Goal: Information Seeking & Learning: Learn about a topic

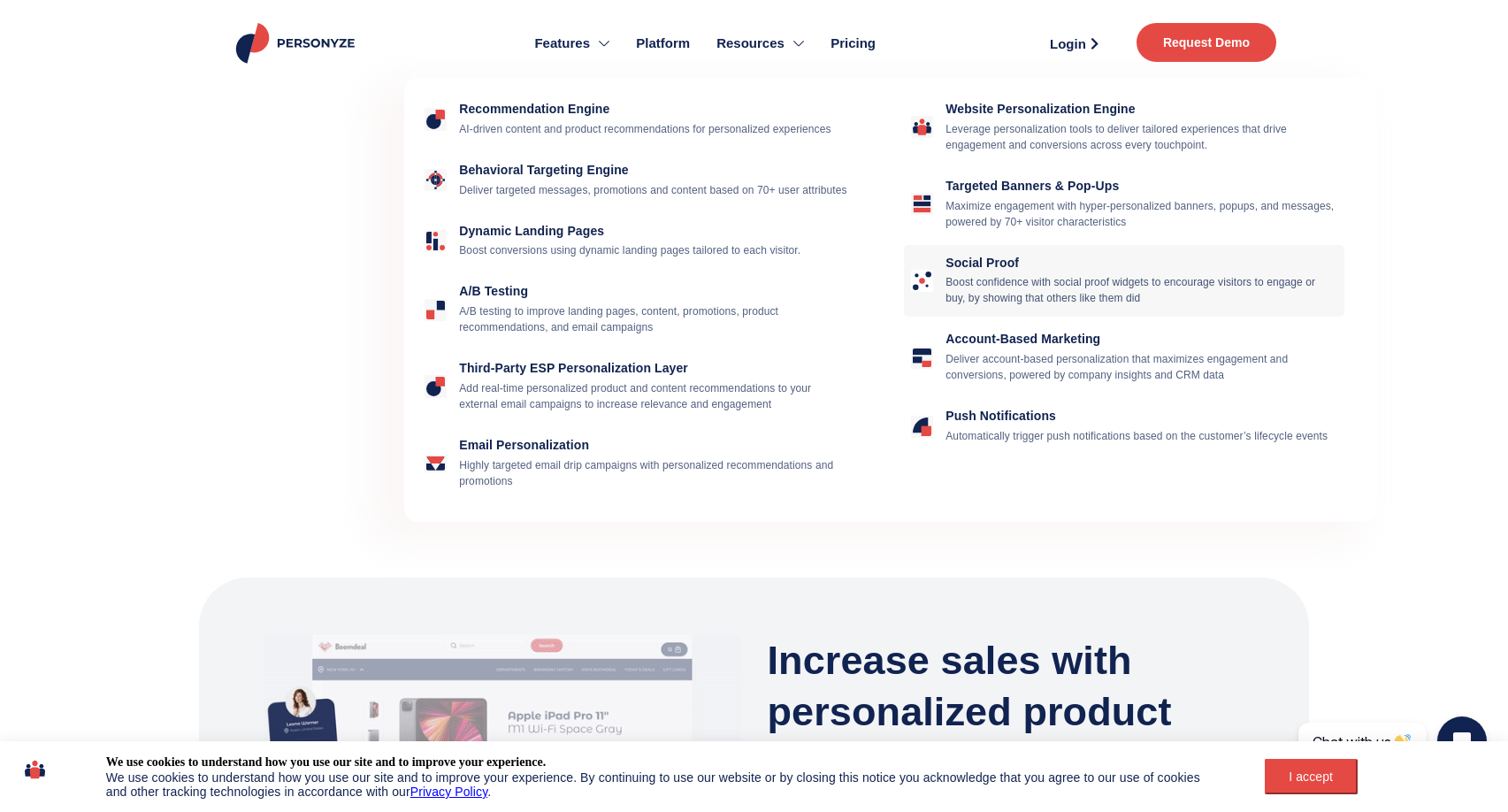
click at [997, 280] on p "Boost confidence with social proof widgets to encourage visitors to engage or b…" at bounding box center [1141, 290] width 392 height 32
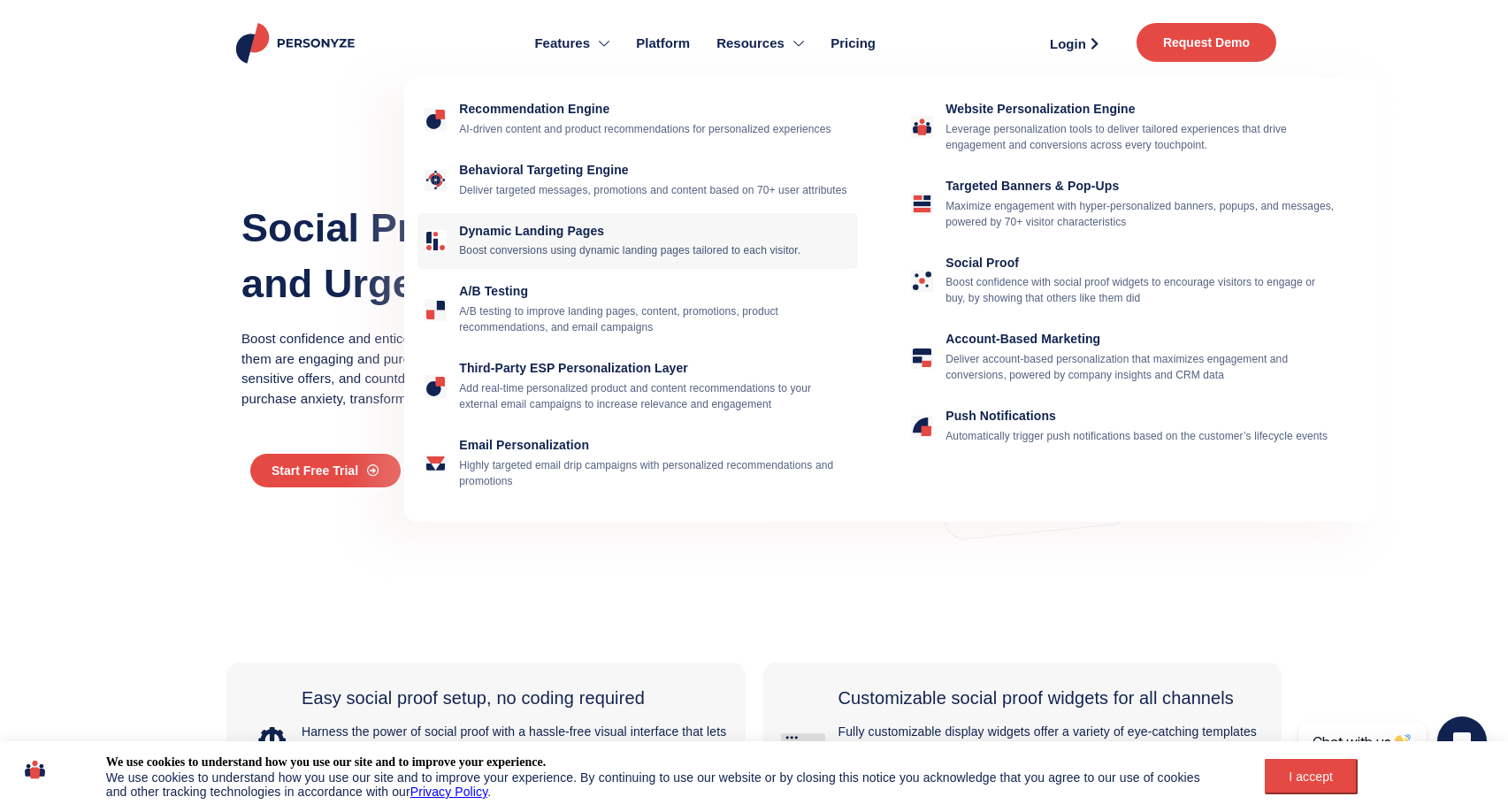
click at [527, 258] on p "Boost conversions using dynamic landing pages tailored to each visitor." at bounding box center [654, 250] width 392 height 16
